Goal: Task Accomplishment & Management: Manage account settings

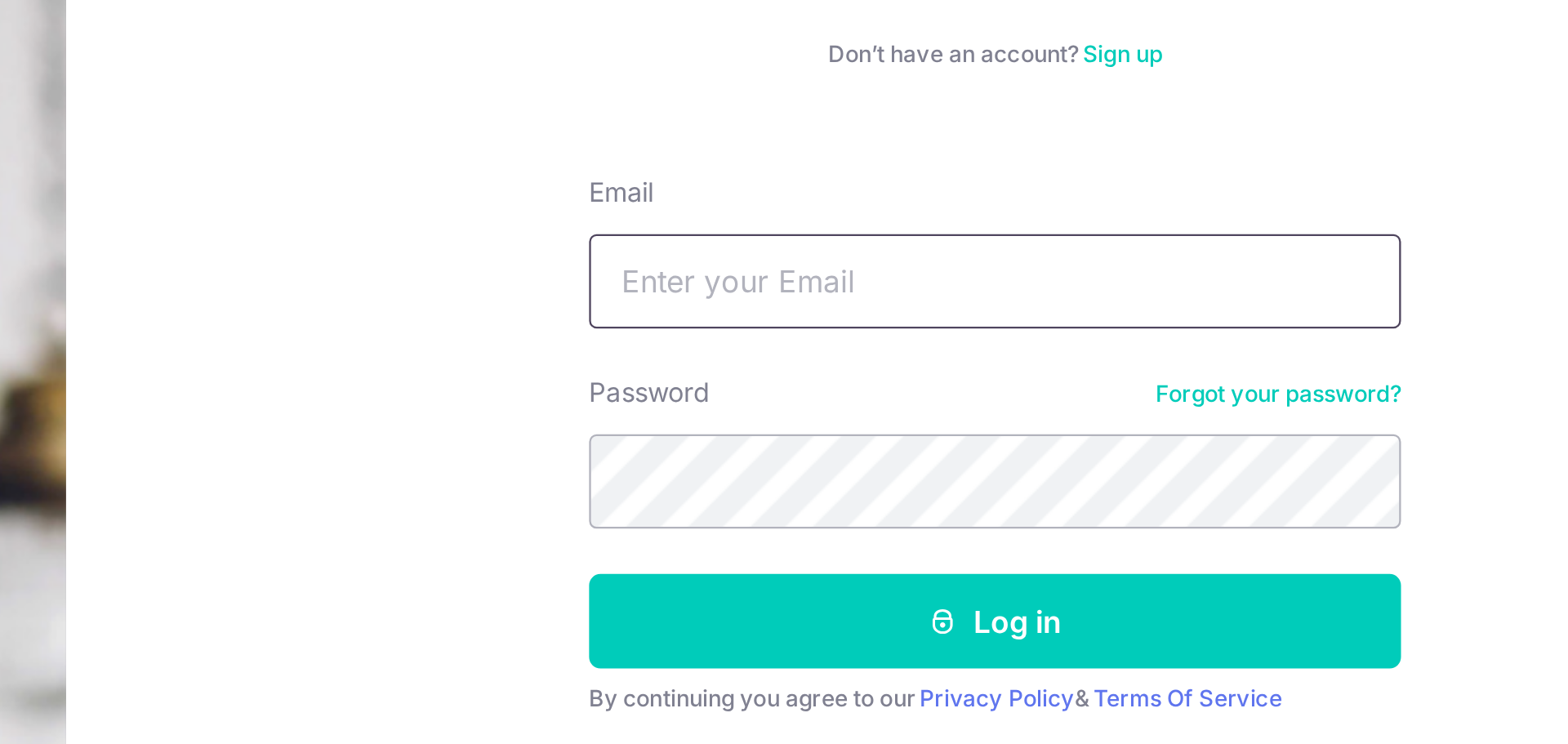
click at [1273, 258] on input "Email" at bounding box center [1166, 259] width 351 height 41
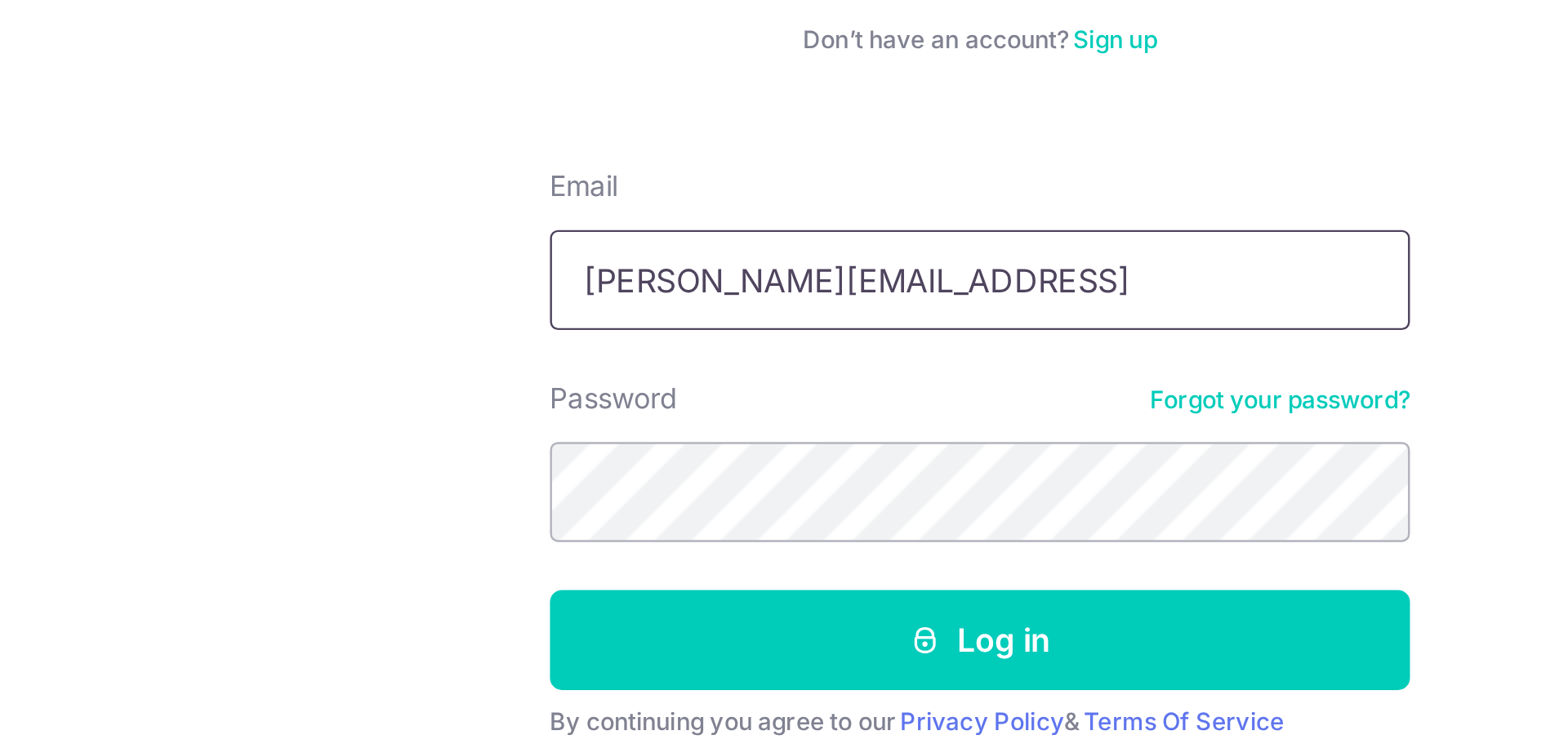
click at [1273, 258] on input "mervin@limguanteh.cpm" at bounding box center [1166, 259] width 351 height 41
type input "[PERSON_NAME][EMAIL_ADDRESS][DOMAIN_NAME]"
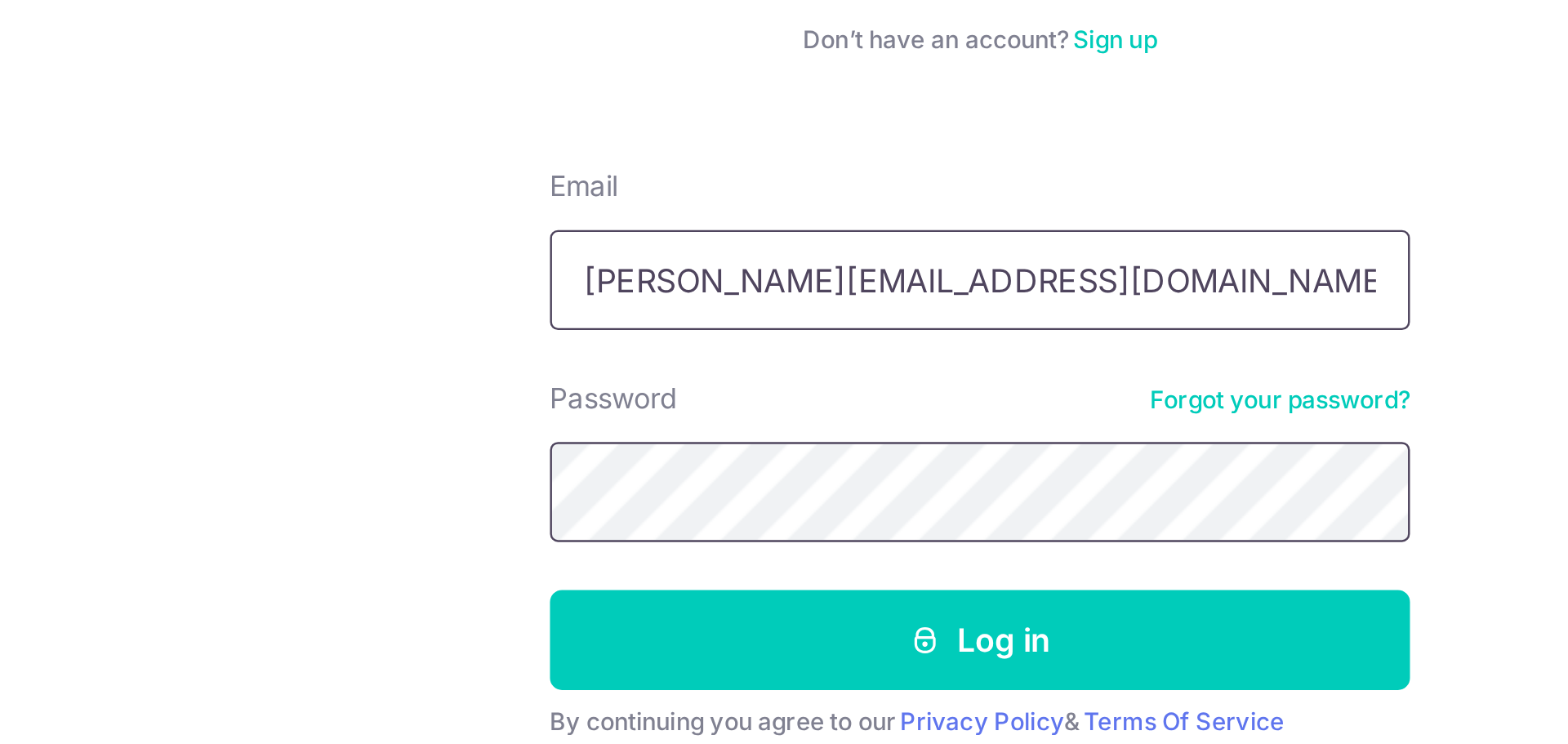
click at [991, 387] on button "Log in" at bounding box center [1166, 407] width 351 height 41
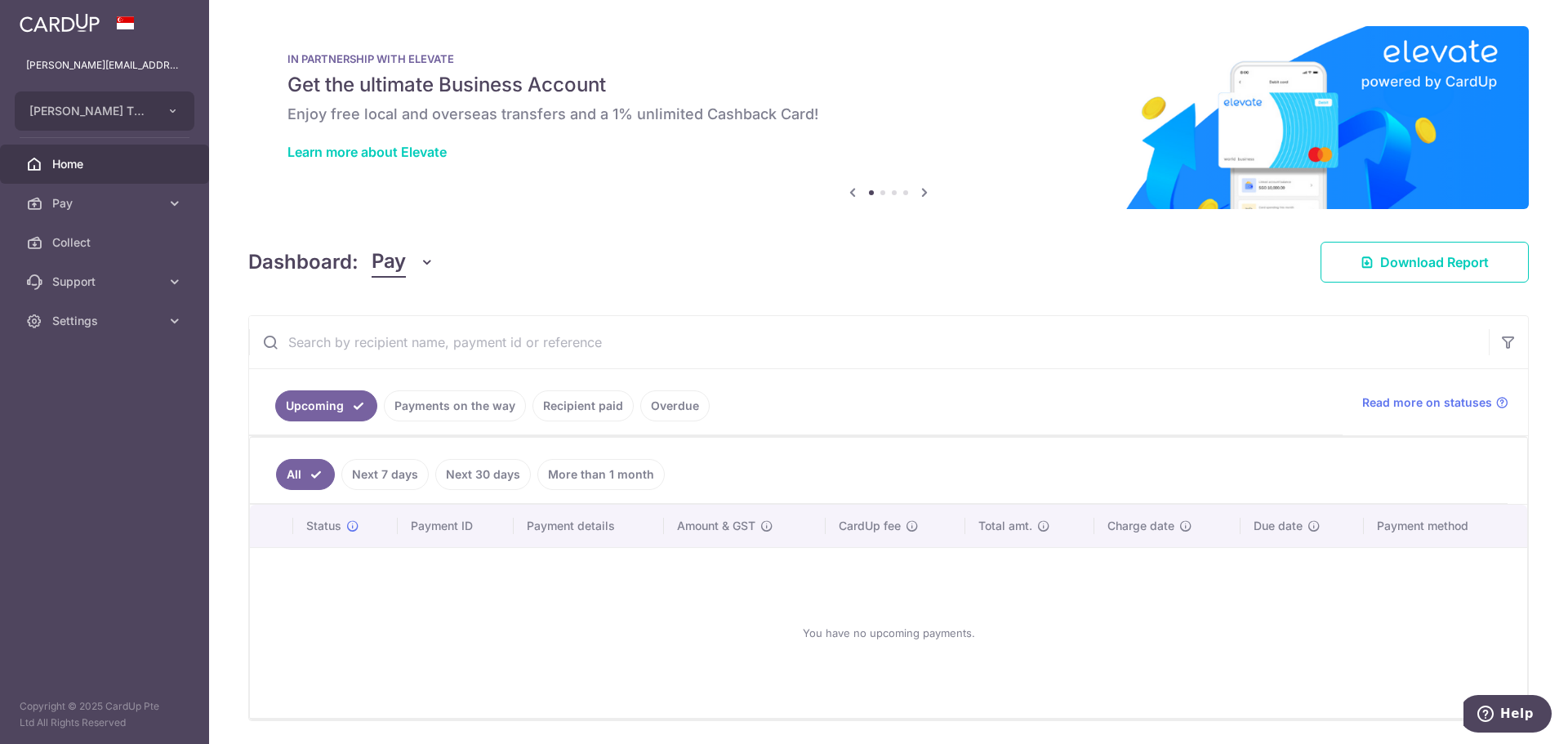
click at [429, 413] on link "Payments on the way" at bounding box center [455, 406] width 142 height 31
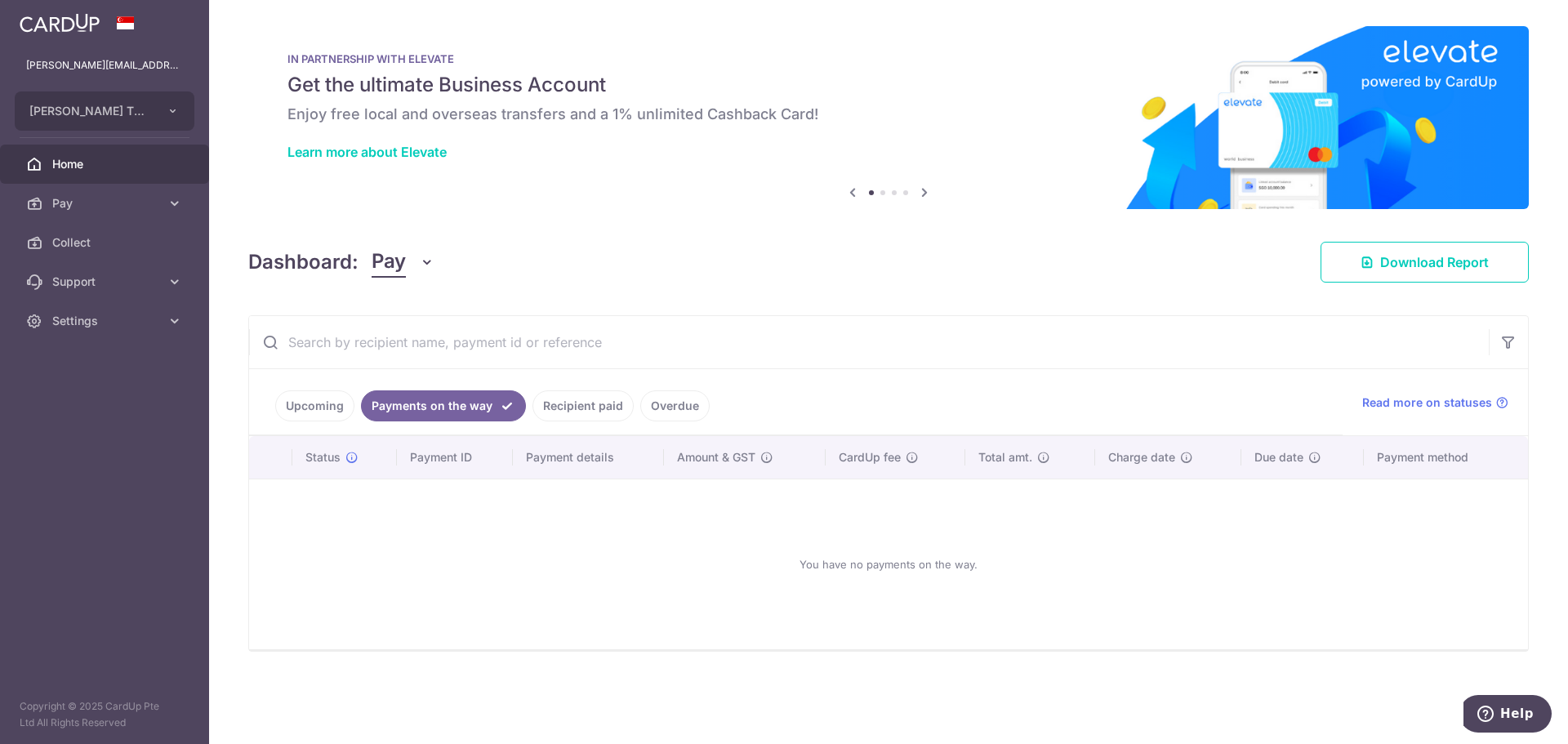
click at [570, 412] on div at bounding box center [791, 375] width 1584 height 752
